Goal: Communication & Community: Answer question/provide support

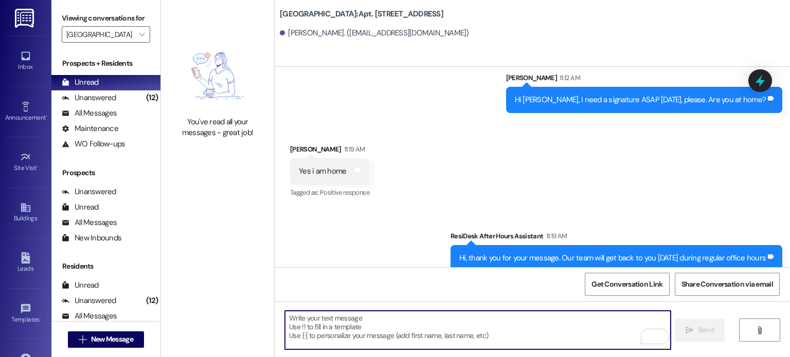
scroll to position [7497, 0]
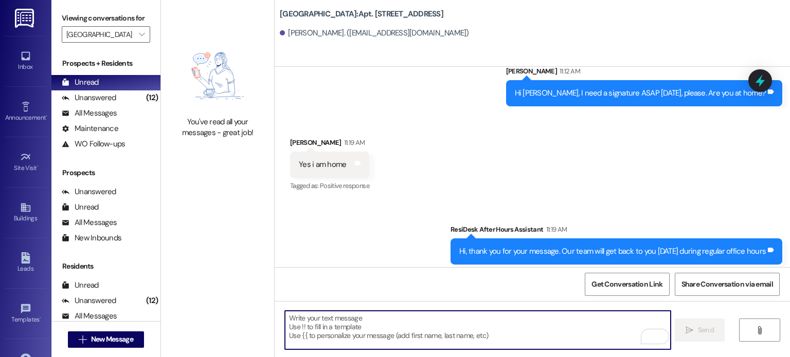
click at [387, 328] on textarea "To enrich screen reader interactions, please activate Accessibility in Grammarl…" at bounding box center [477, 330] width 385 height 39
click at [382, 322] on textarea "To enrich screen reader interactions, please activate Accessibility in Grammarl…" at bounding box center [477, 330] width 385 height 39
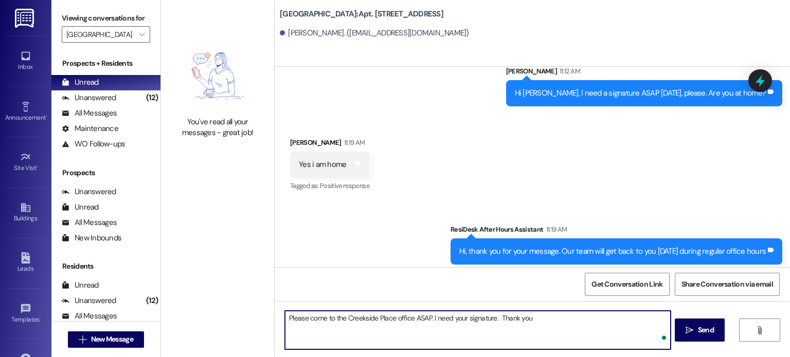
type textarea "Please come to the Creekside Place office ASAP. I need your signature. Thank yo…"
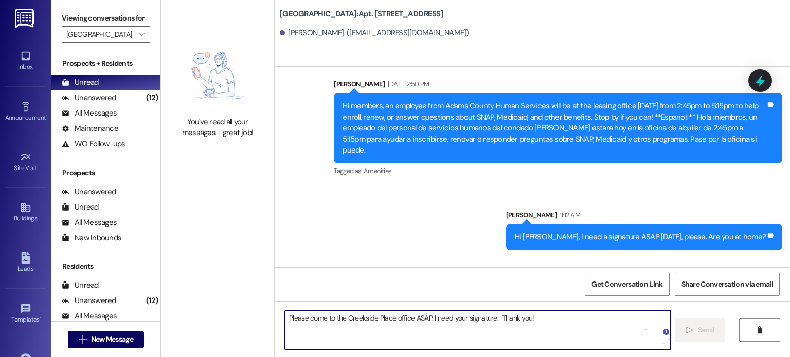
scroll to position [7353, 0]
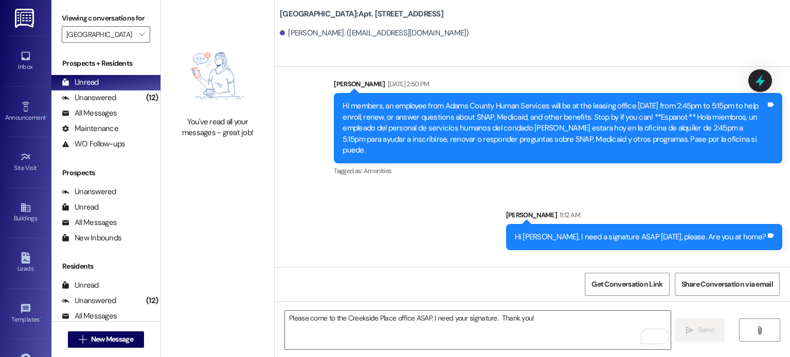
click at [22, 22] on img at bounding box center [25, 18] width 21 height 19
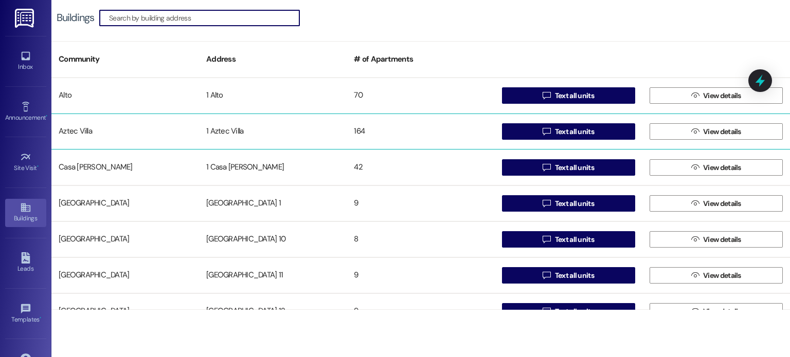
scroll to position [51, 0]
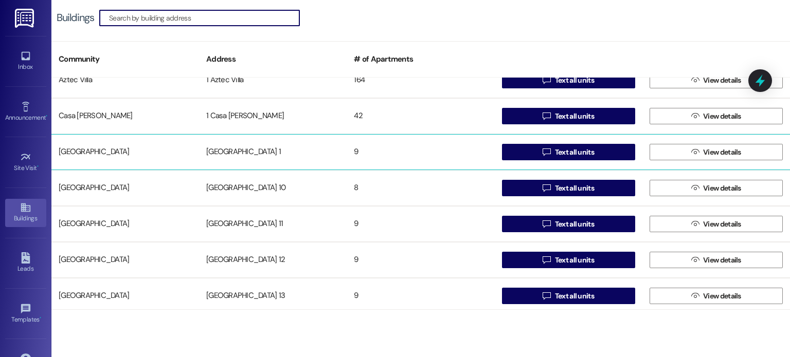
click at [239, 150] on div "[GEOGRAPHIC_DATA] 1" at bounding box center [273, 152] width 148 height 21
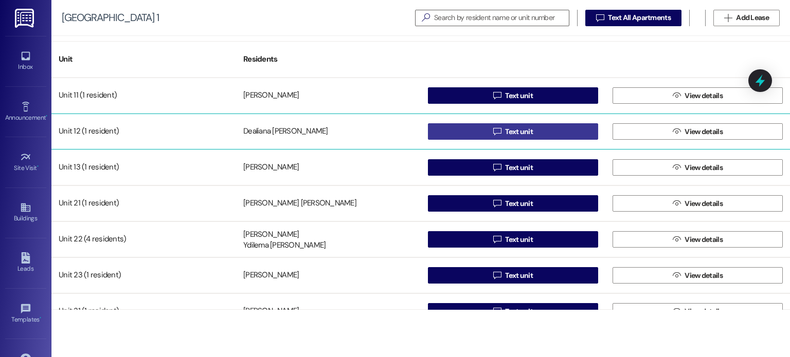
click at [473, 127] on button " Text unit" at bounding box center [513, 131] width 170 height 16
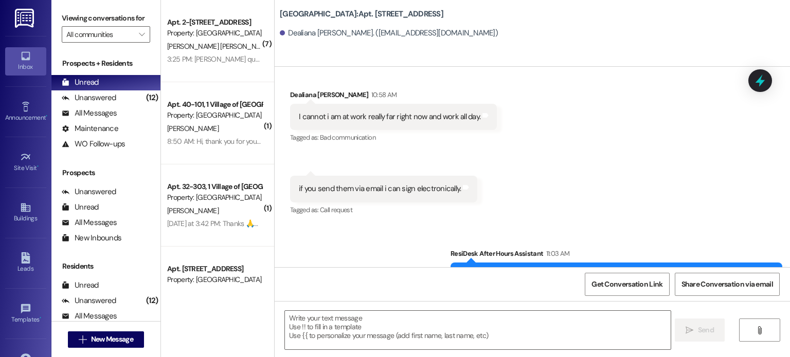
scroll to position [11030, 0]
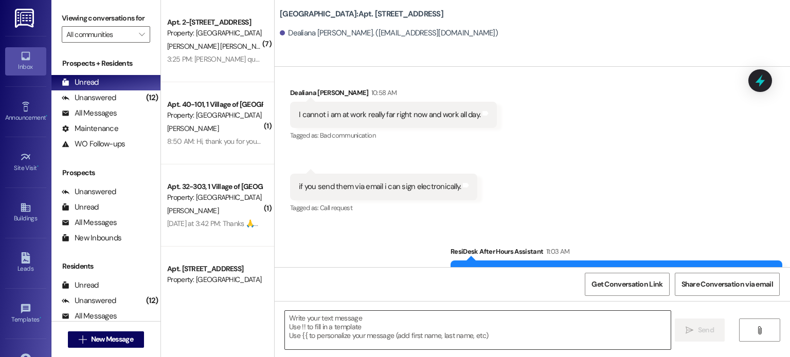
click at [364, 320] on textarea at bounding box center [477, 330] width 385 height 39
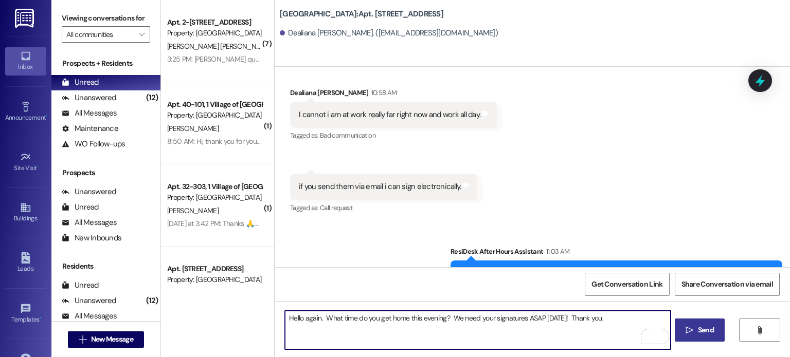
type textarea "Hello again. What time do you get home this evening? We need your signatures AS…"
click at [696, 330] on span "Send" at bounding box center [706, 330] width 20 height 11
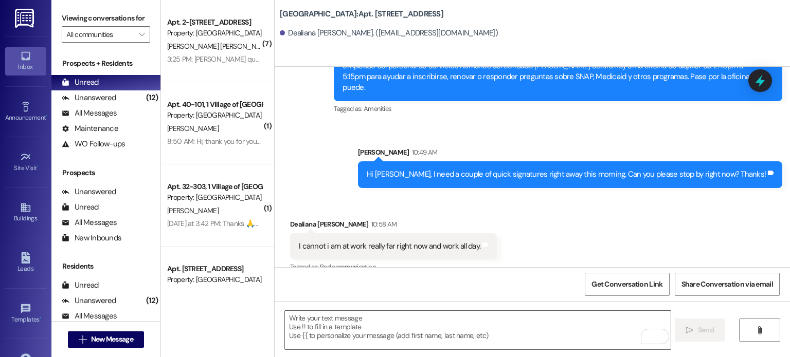
scroll to position [10887, 0]
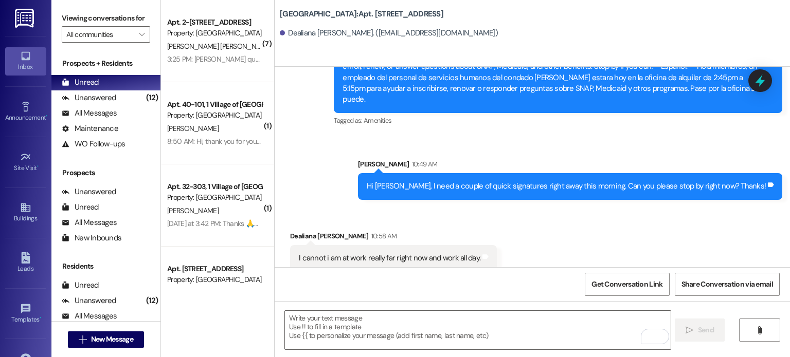
click at [21, 59] on icon at bounding box center [25, 56] width 9 height 9
click at [83, 31] on input "All communities" at bounding box center [99, 34] width 67 height 16
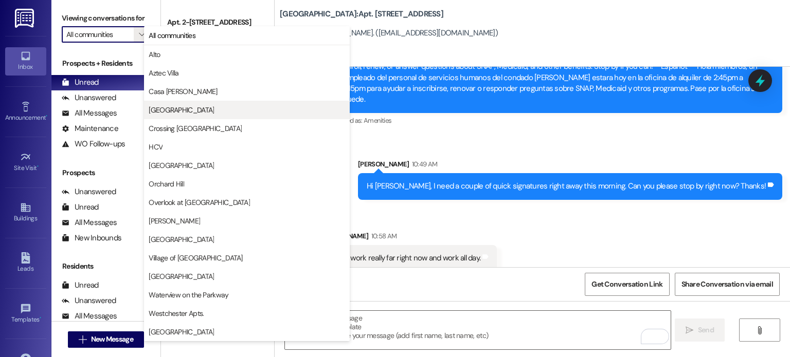
click at [155, 106] on span "[GEOGRAPHIC_DATA]" at bounding box center [181, 110] width 65 height 10
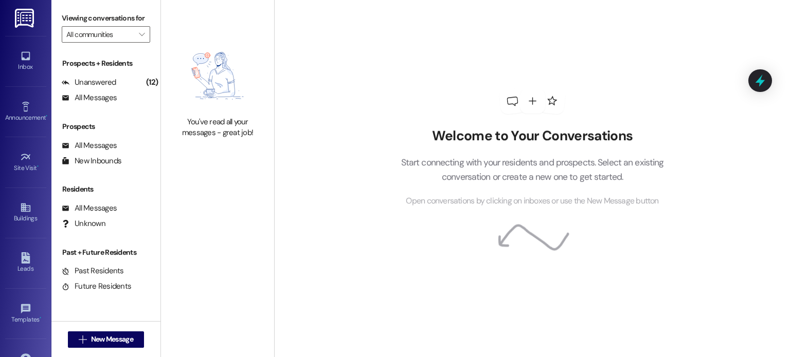
type input "[GEOGRAPHIC_DATA]"
